Goal: Information Seeking & Learning: Learn about a topic

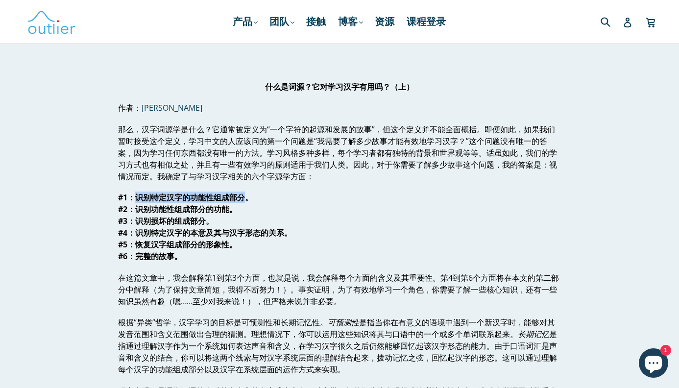
drag, startPoint x: 134, startPoint y: 196, endPoint x: 243, endPoint y: 197, distance: 109.3
click at [243, 197] on font "#1：识别特定汉字的功能性组成部分。" at bounding box center [185, 197] width 135 height 11
copy font "识别特定汉字的功能性组成部分"
drag, startPoint x: 230, startPoint y: 208, endPoint x: 136, endPoint y: 207, distance: 94.6
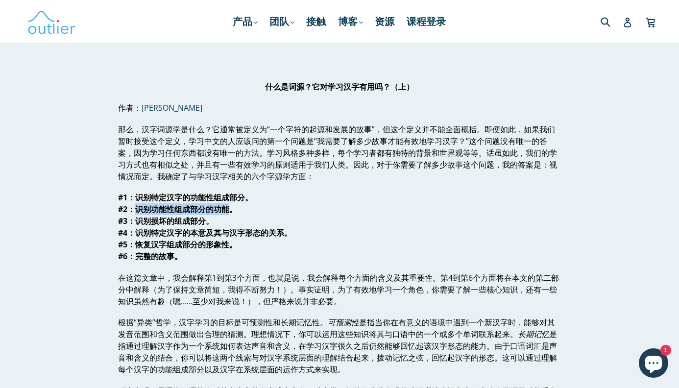
click at [136, 207] on font "#2：识别功能性组成部分的功能。" at bounding box center [177, 209] width 119 height 11
copy font "识别功能性组成部分的功能"
click at [352, 195] on p "#1：识别特定汉字的功能性组成部分。 #2：识别功能性组成部分的功能。 #3：识别损坏的组成部分。 #4：识别特定汉字的本意及其与汉字形态的关系。 #5：恢复…" at bounding box center [339, 227] width 442 height 71
drag, startPoint x: 244, startPoint y: 194, endPoint x: 133, endPoint y: 199, distance: 110.9
click at [133, 199] on font "#1：识别特定汉字的功能性组成部分。" at bounding box center [185, 197] width 135 height 11
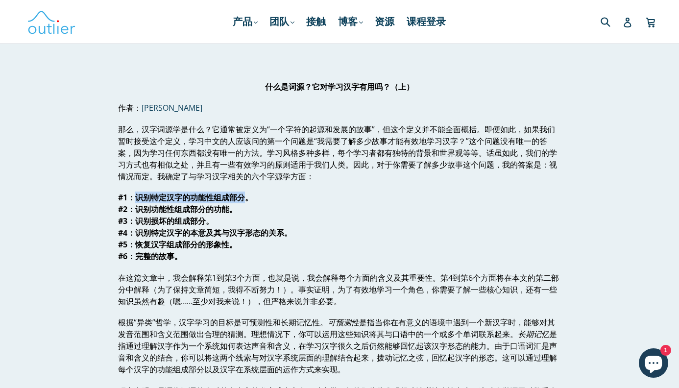
copy font "识别特定汉字的功能性组成部分"
click at [371, 213] on p "#1：识别特定汉字的功能性组成部分。 #2：识别功能性组成部分的功能。 #3：识别损坏的组成部分。 #4：识别特定汉字的本意及其与汉字形态的关系。 #5：恢复…" at bounding box center [339, 227] width 442 height 71
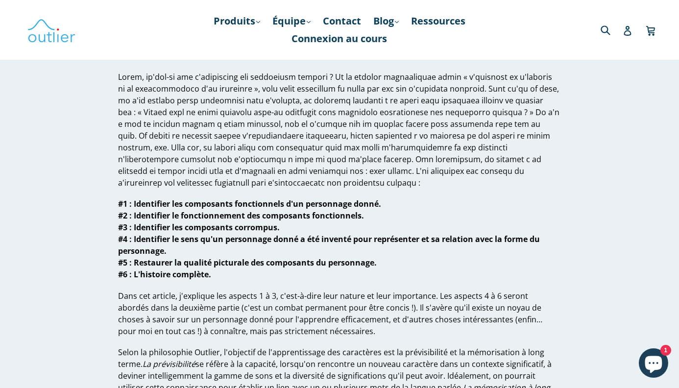
scroll to position [55, 0]
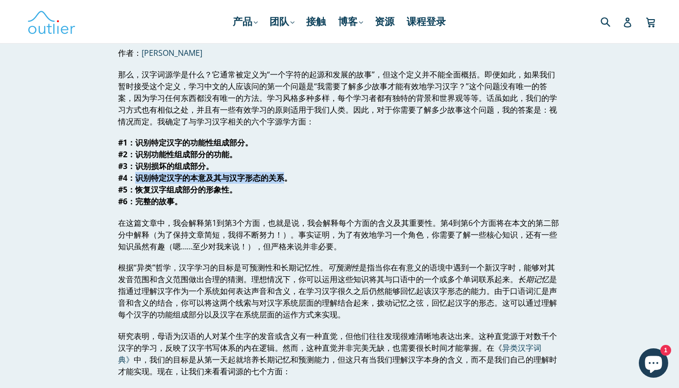
drag, startPoint x: 285, startPoint y: 176, endPoint x: 133, endPoint y: 179, distance: 151.4
click at [133, 179] on font "#4：识别特定汉字的本意及其与汉字形态的关系。" at bounding box center [205, 177] width 174 height 11
copy font "识别特定汉字的本意及其与汉字形态的关系"
click at [378, 190] on p "#1：识别特定汉字的功能性组成部分。 #2：识别功能性组成部分的功能。 #3：识别损坏的组成部分。 #4：识别特定汉字的本意及其与汉字形态的关系。 #5：恢复…" at bounding box center [339, 172] width 442 height 71
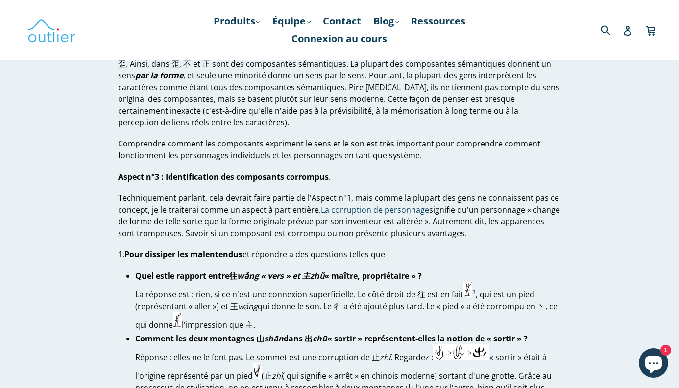
scroll to position [997, 0]
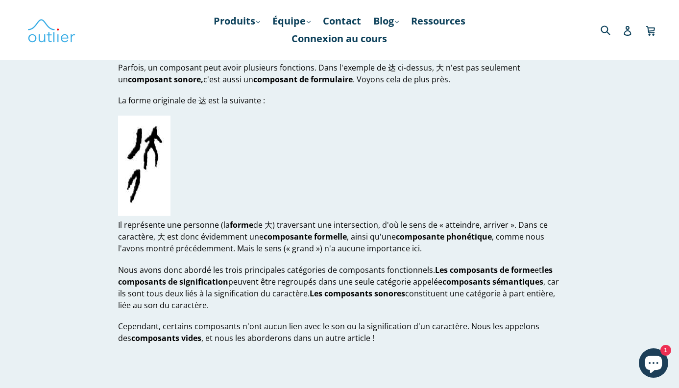
scroll to position [429, 0]
